Goal: Transaction & Acquisition: Obtain resource

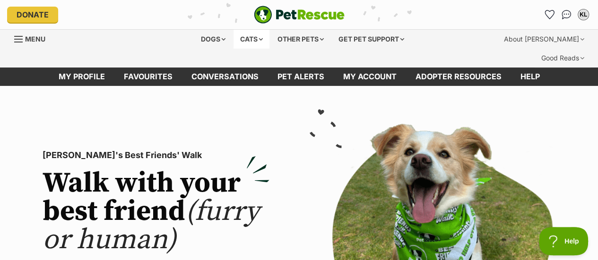
click at [249, 39] on div "Cats" at bounding box center [251, 39] width 36 height 19
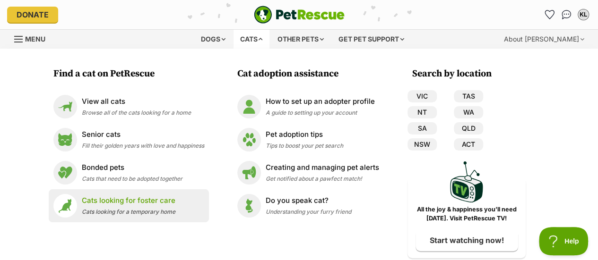
click at [145, 198] on p "Cats looking for foster care" at bounding box center [129, 201] width 94 height 11
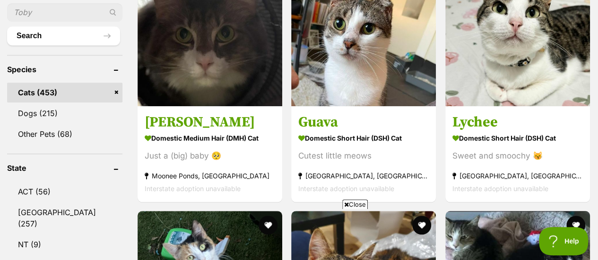
scroll to position [403, 0]
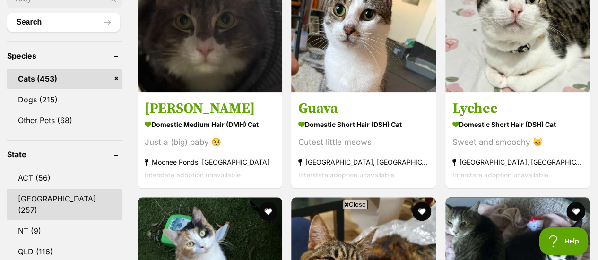
click at [56, 189] on link "NSW (257)" at bounding box center [64, 204] width 115 height 31
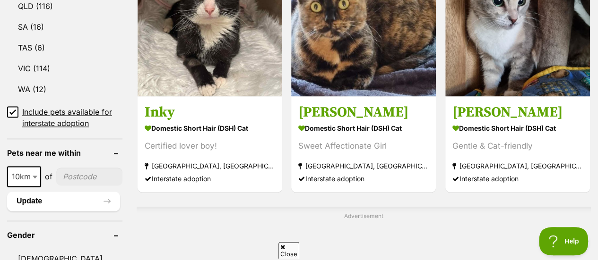
scroll to position [649, 0]
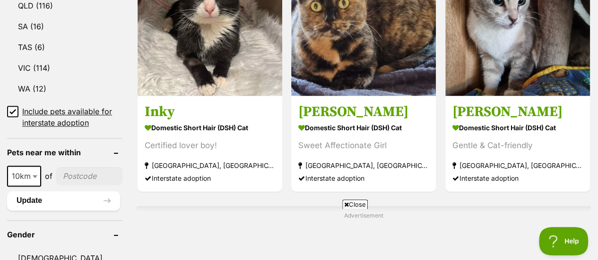
click at [97, 167] on input"] "postcode" at bounding box center [89, 176] width 66 height 18
type input"] "2500"
click at [46, 191] on button "Update" at bounding box center [63, 200] width 113 height 19
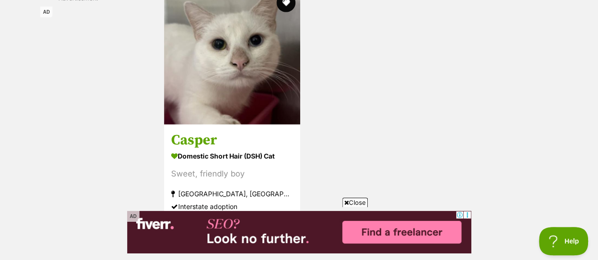
scroll to position [1414, 0]
